Goal: Task Accomplishment & Management: Manage account settings

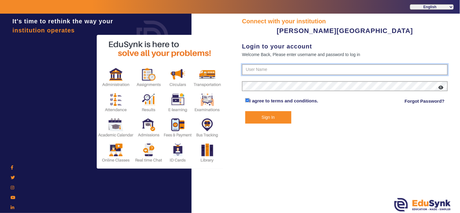
type input "9799013603"
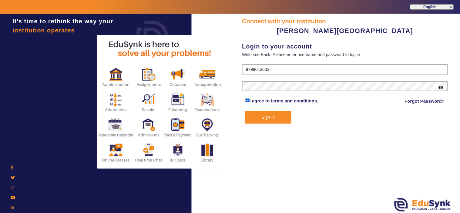
click at [268, 125] on div "Connect with your institution [PERSON_NAME] PRE SCHOOL Login to your account We…" at bounding box center [345, 114] width 230 height 201
click at [273, 115] on button "Sign In" at bounding box center [269, 117] width 46 height 12
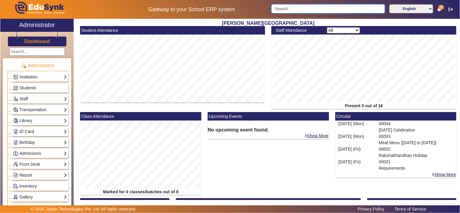
click at [332, 7] on input "Search" at bounding box center [329, 8] width 114 height 9
paste input "9619233286"
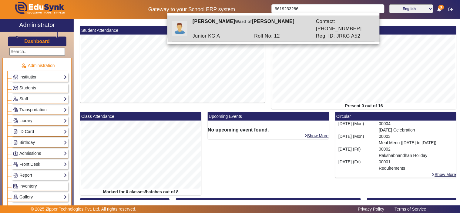
click at [297, 19] on div "[PERSON_NAME] of [PERSON_NAME]" at bounding box center [252, 25] width 124 height 15
type input "[PERSON_NAME]"
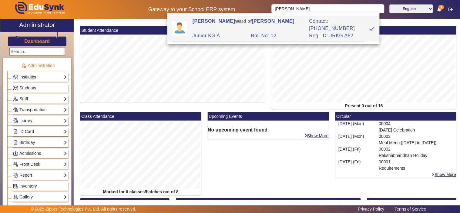
click at [24, 86] on span "Students" at bounding box center [27, 88] width 17 height 5
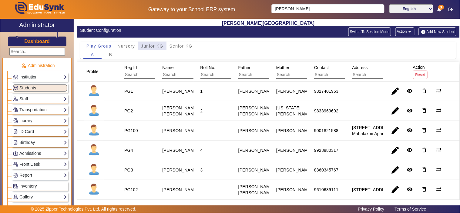
click at [151, 45] on span "Junior KG" at bounding box center [152, 46] width 22 height 4
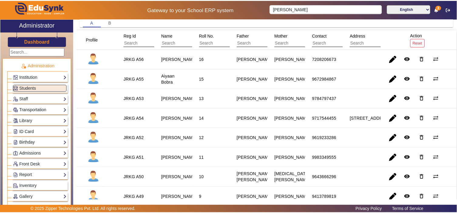
scroll to position [56, 0]
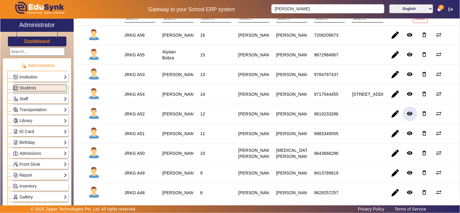
click at [408, 117] on mat-icon "remove_red_eye" at bounding box center [410, 114] width 6 height 6
click at [391, 121] on span "button" at bounding box center [395, 114] width 15 height 15
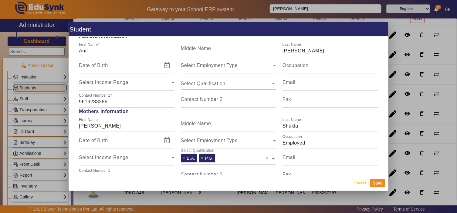
scroll to position [449, 0]
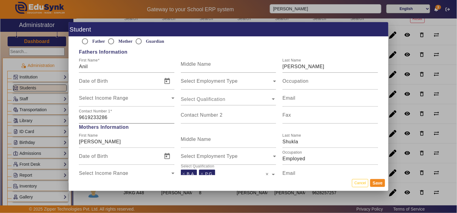
click at [96, 118] on input "9619233286" at bounding box center [126, 117] width 95 height 7
click at [95, 118] on input "9619233286" at bounding box center [126, 117] width 95 height 7
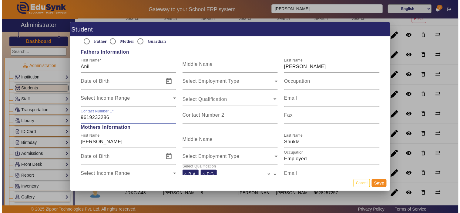
scroll to position [506, 0]
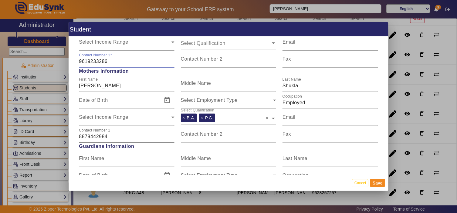
click at [97, 140] on input "8879442984" at bounding box center [126, 136] width 95 height 7
click at [363, 187] on button "Cancel" at bounding box center [360, 183] width 16 height 8
